Goal: Register for event/course

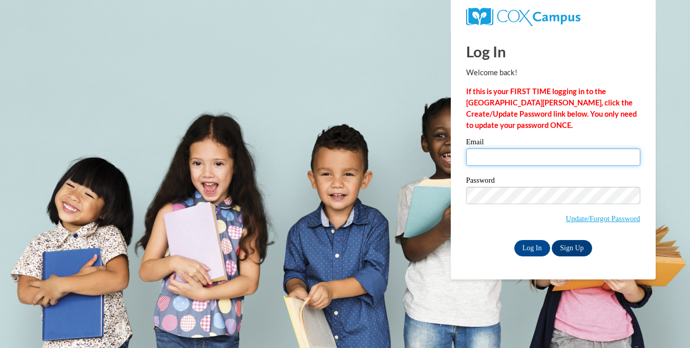
click at [554, 159] on input "Email" at bounding box center [553, 157] width 174 height 17
type input "dozimek@mtsd.k12.wi.us"
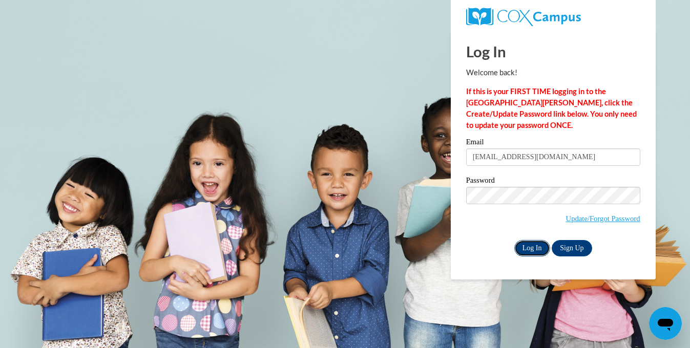
click at [540, 247] on input "Log In" at bounding box center [532, 248] width 36 height 16
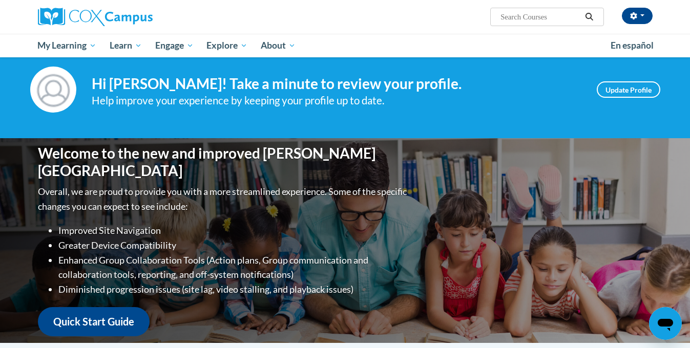
scroll to position [18, 0]
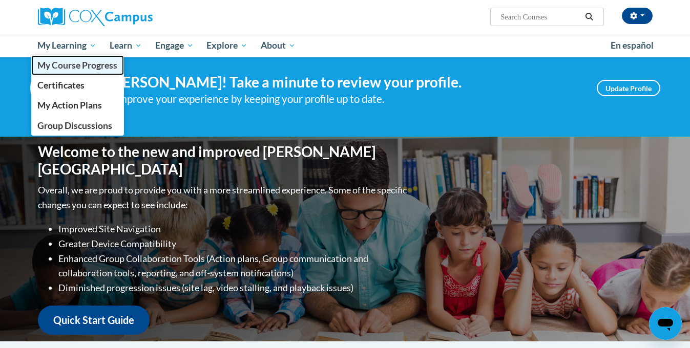
click at [79, 58] on link "My Course Progress" at bounding box center [77, 65] width 93 height 20
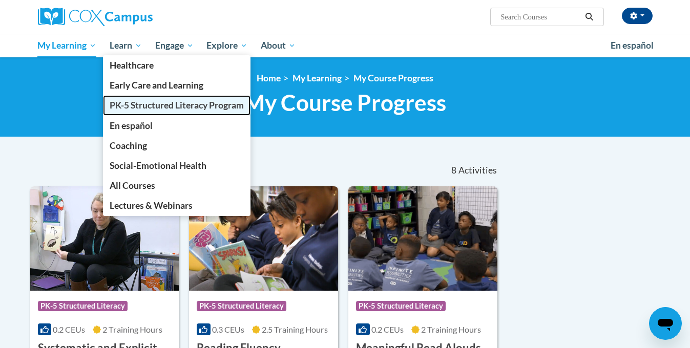
click at [139, 104] on span "PK-5 Structured Literacy Program" at bounding box center [177, 105] width 134 height 11
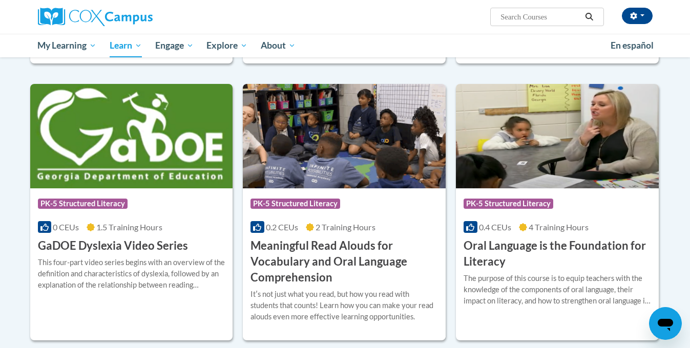
scroll to position [556, 0]
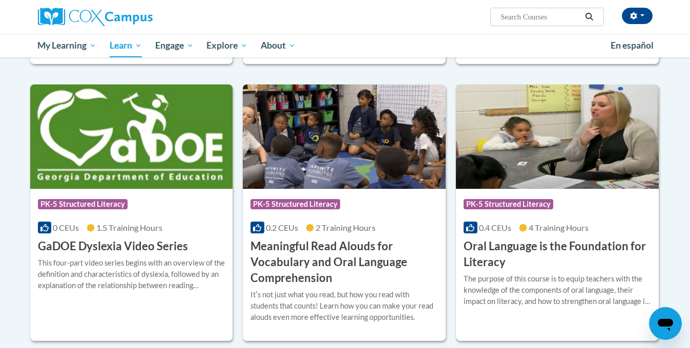
click at [512, 275] on div "The purpose of this course is to equip teachers with the knowledge of the compo…" at bounding box center [558, 291] width 188 height 34
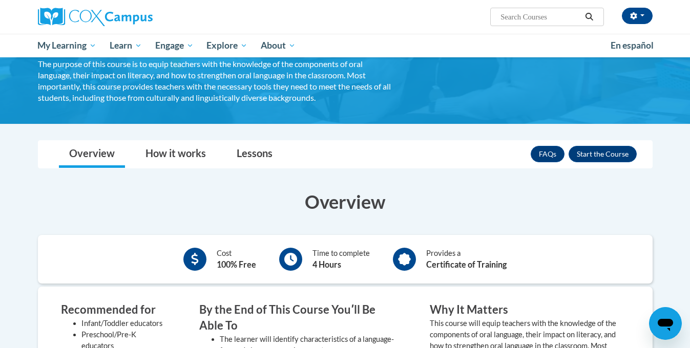
scroll to position [100, 0]
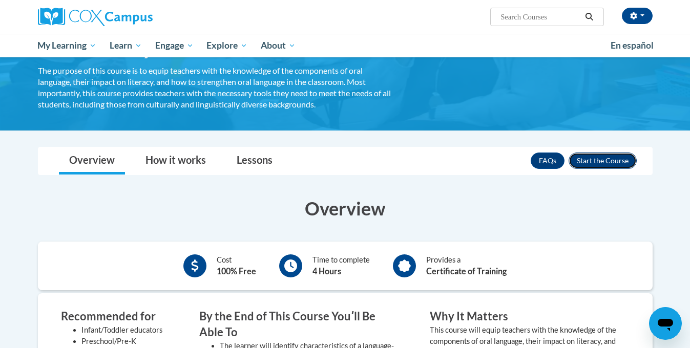
click at [581, 160] on button "Enroll" at bounding box center [603, 161] width 68 height 16
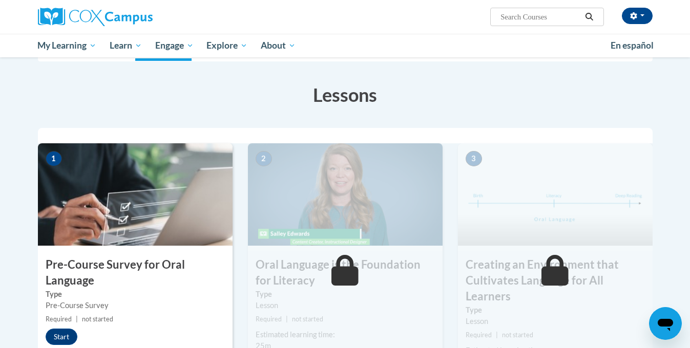
scroll to position [153, 0]
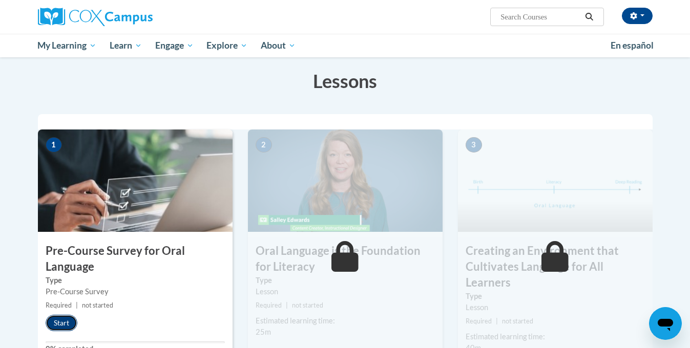
click at [63, 318] on button "Start" at bounding box center [62, 323] width 32 height 16
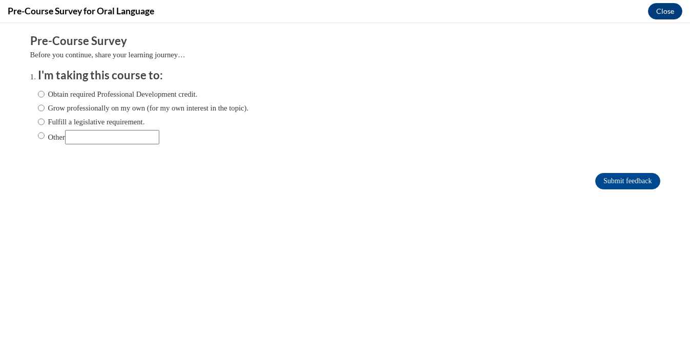
scroll to position [0, 0]
click at [130, 110] on label "Grow professionally on my own (for my own interest in the topic)." at bounding box center [143, 107] width 211 height 11
click at [45, 110] on input "Grow professionally on my own (for my own interest in the topic)." at bounding box center [41, 107] width 7 height 11
radio input "true"
click at [611, 179] on input "Submit feedback" at bounding box center [627, 181] width 65 height 16
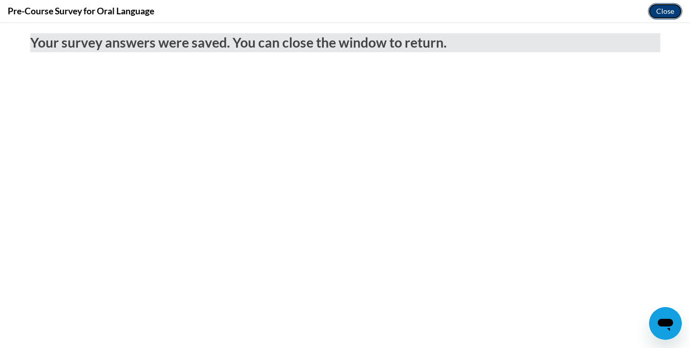
click at [671, 12] on button "Close" at bounding box center [665, 11] width 34 height 16
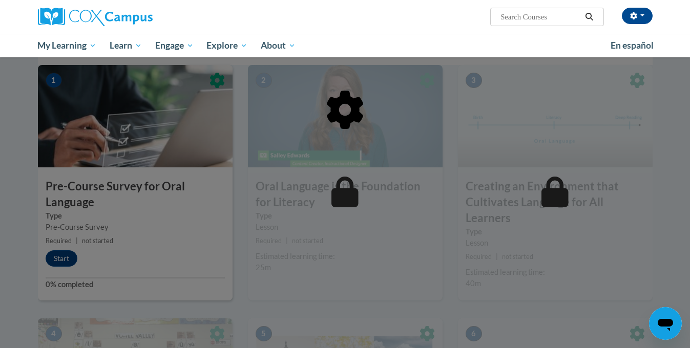
scroll to position [223, 0]
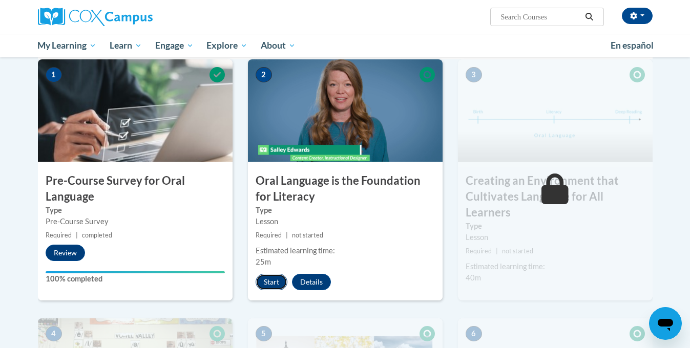
click at [269, 284] on button "Start" at bounding box center [272, 282] width 32 height 16
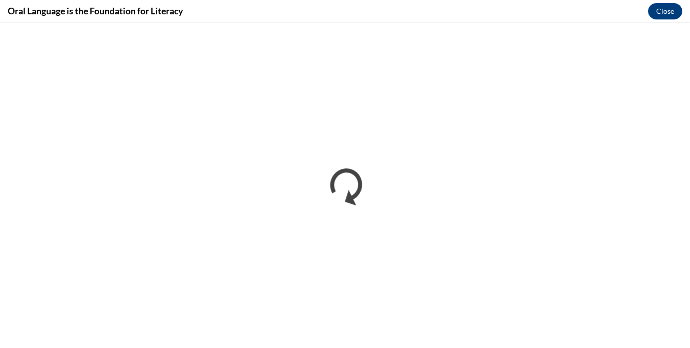
scroll to position [0, 0]
